Goal: Navigation & Orientation: Find specific page/section

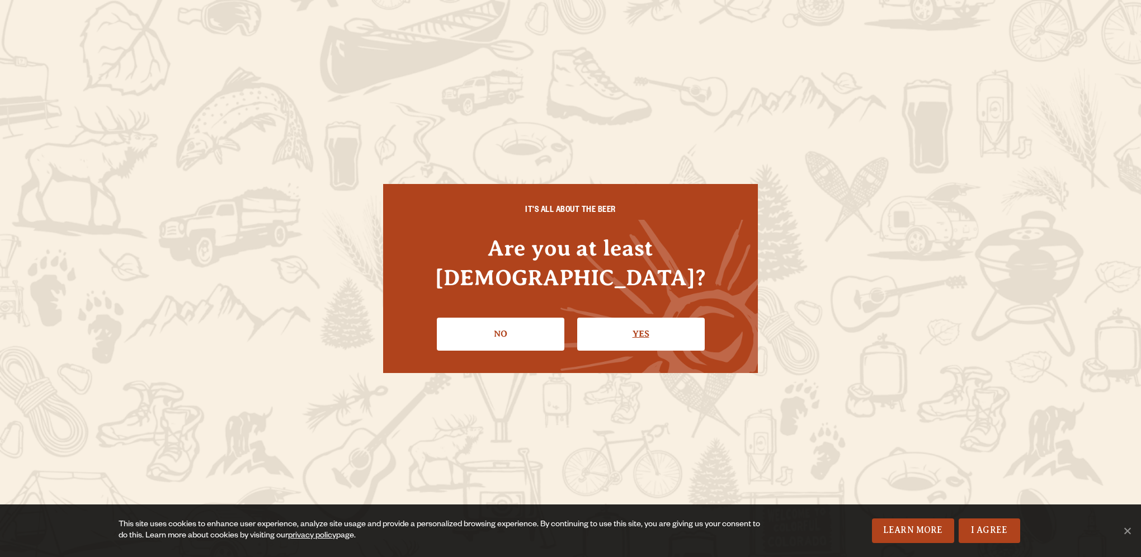
click at [635, 318] on link "Yes" at bounding box center [640, 334] width 127 height 32
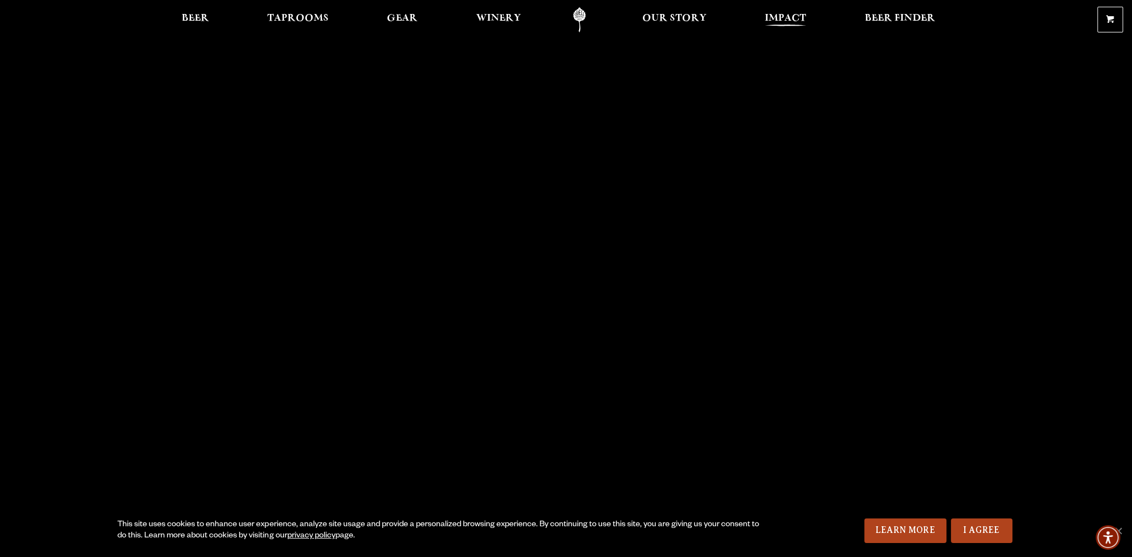
click at [792, 18] on span "Impact" at bounding box center [785, 18] width 41 height 9
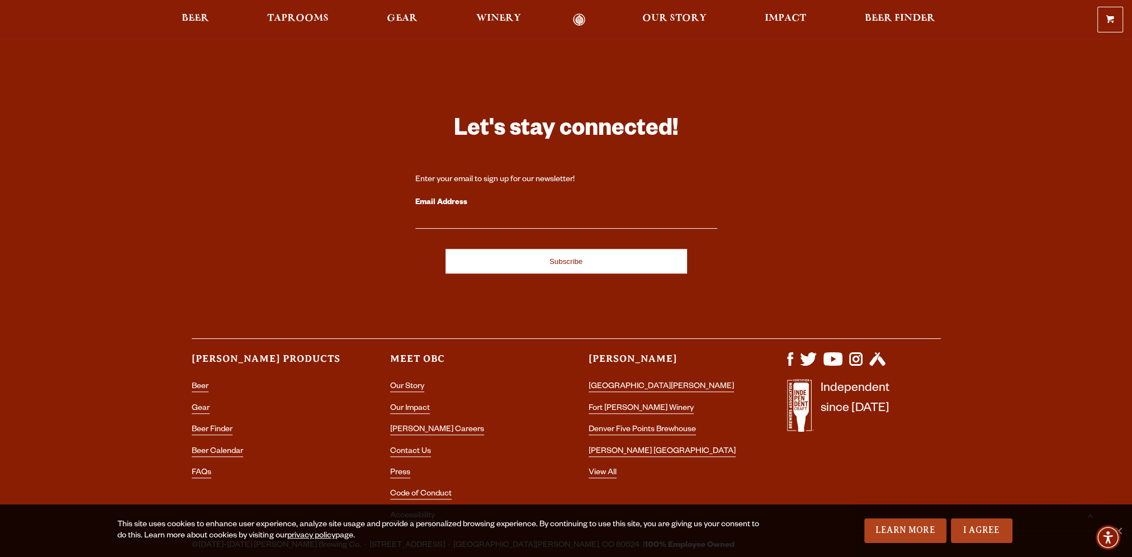
scroll to position [1219, 0]
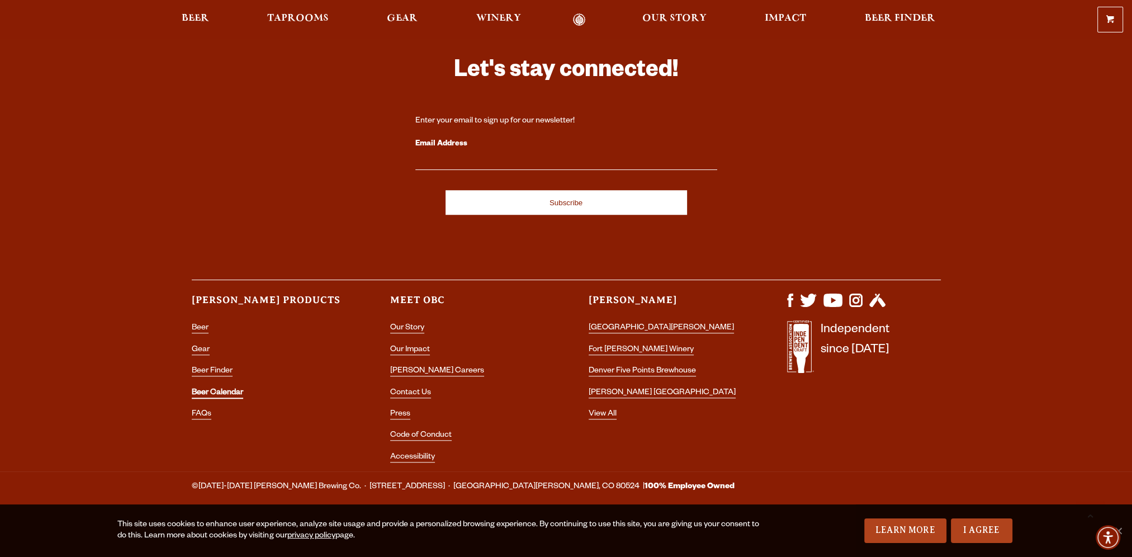
click at [229, 391] on link "Beer Calendar" at bounding box center [217, 394] width 51 height 10
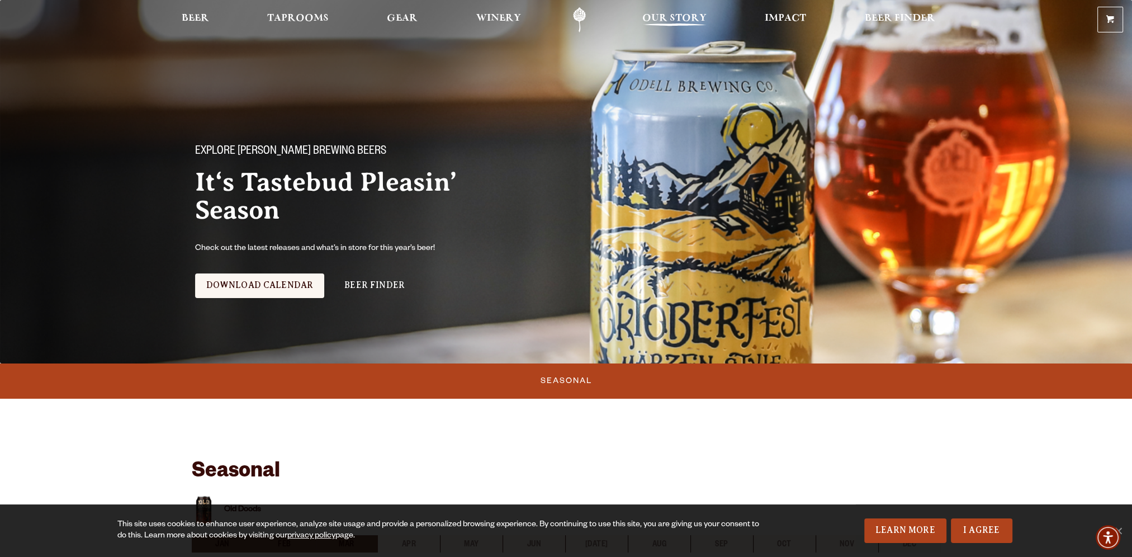
click at [680, 18] on span "Our Story" at bounding box center [674, 18] width 64 height 9
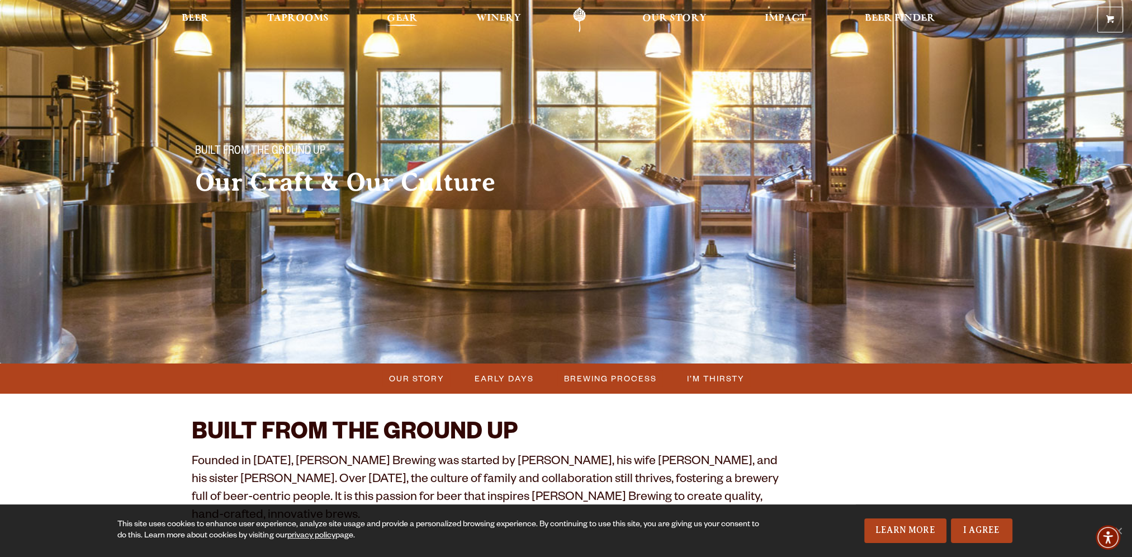
click at [407, 19] on span "Gear" at bounding box center [402, 18] width 31 height 9
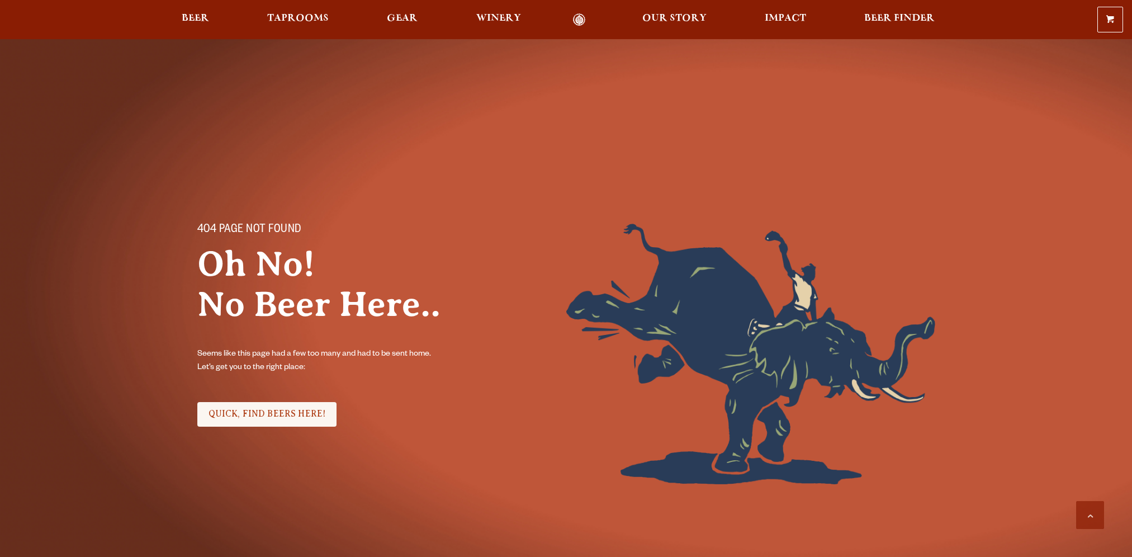
scroll to position [1219, 0]
